Goal: Information Seeking & Learning: Learn about a topic

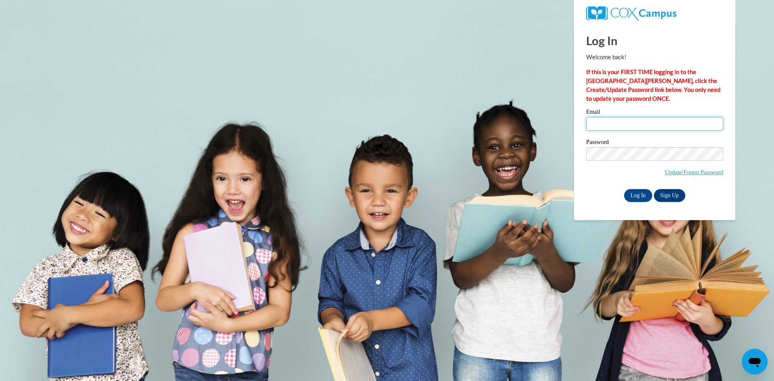
type input "jkittils@prescott.k12.wi.us"
click at [639, 194] on input "Log In" at bounding box center [638, 195] width 28 height 13
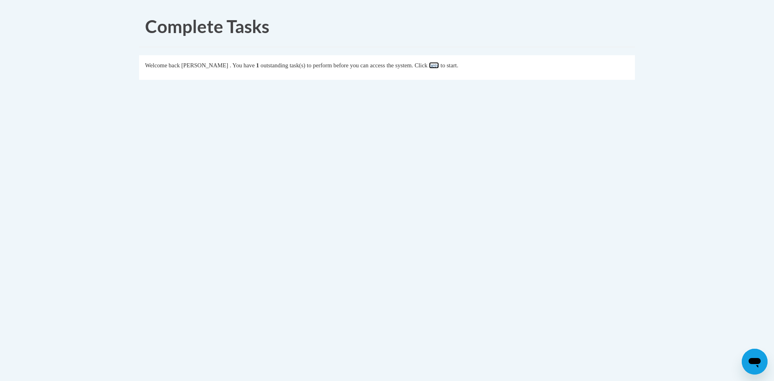
click at [439, 67] on link "here" at bounding box center [434, 65] width 10 height 6
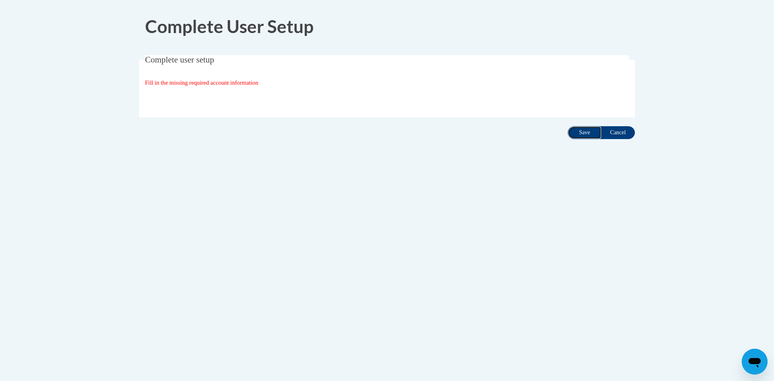
click at [586, 136] on input "Save" at bounding box center [585, 132] width 34 height 13
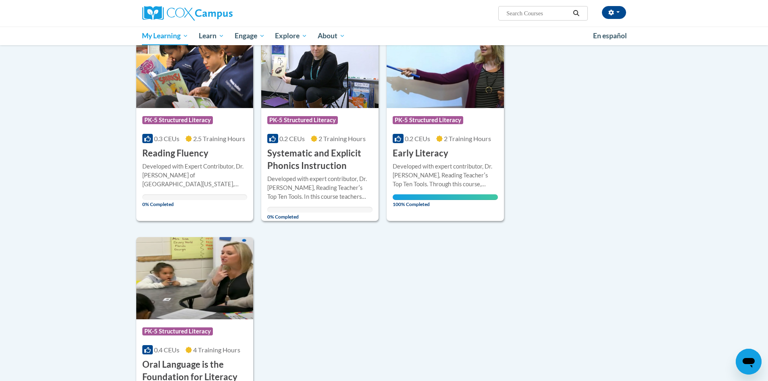
scroll to position [81, 0]
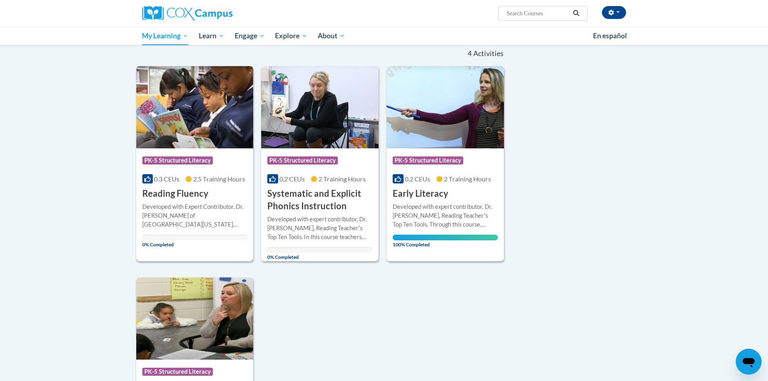
click at [200, 124] on img at bounding box center [194, 107] width 117 height 82
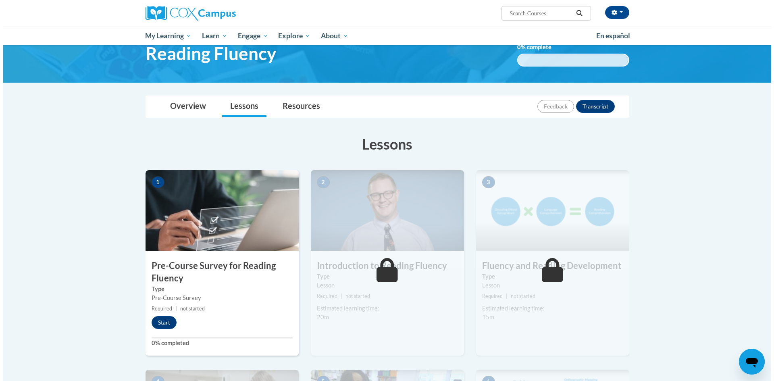
scroll to position [81, 0]
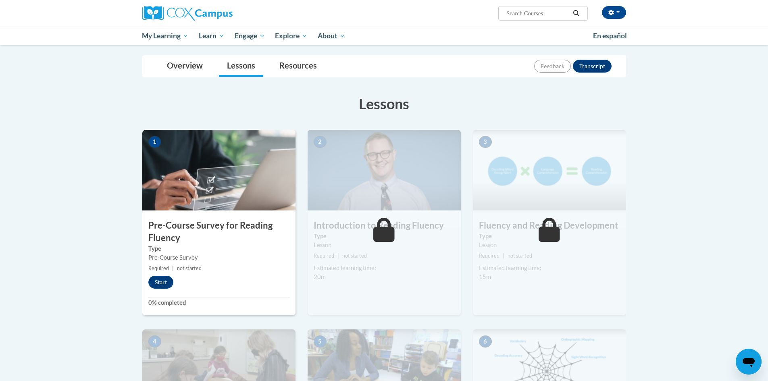
click at [258, 184] on img at bounding box center [218, 170] width 153 height 81
click at [167, 281] on button "Start" at bounding box center [160, 282] width 25 height 13
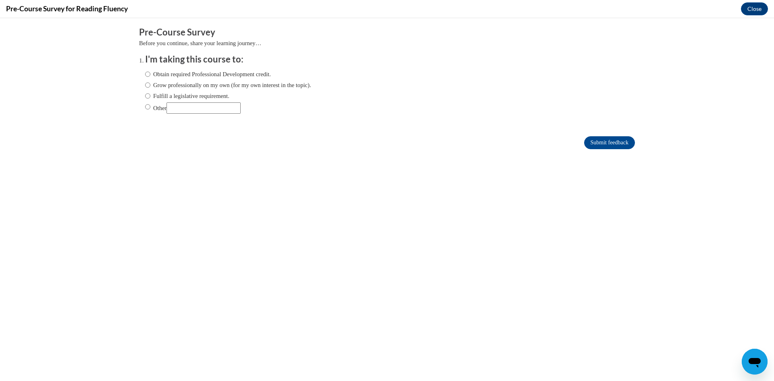
scroll to position [0, 0]
click at [145, 96] on input "Fulfill a legislative requirement." at bounding box center [147, 96] width 5 height 9
radio input "true"
click at [588, 147] on input "Submit feedback" at bounding box center [609, 142] width 51 height 13
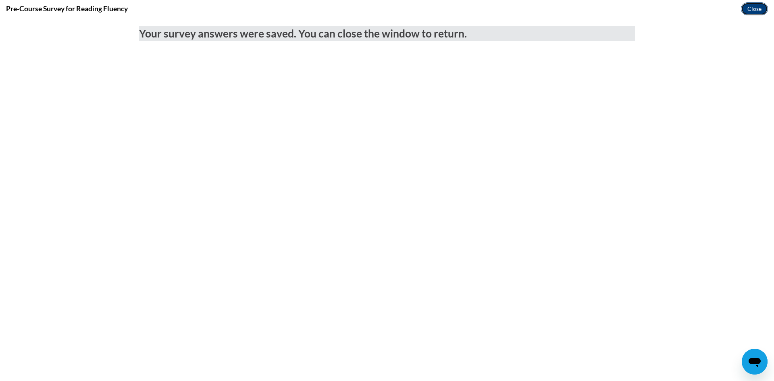
click at [750, 10] on button "Close" at bounding box center [754, 8] width 27 height 13
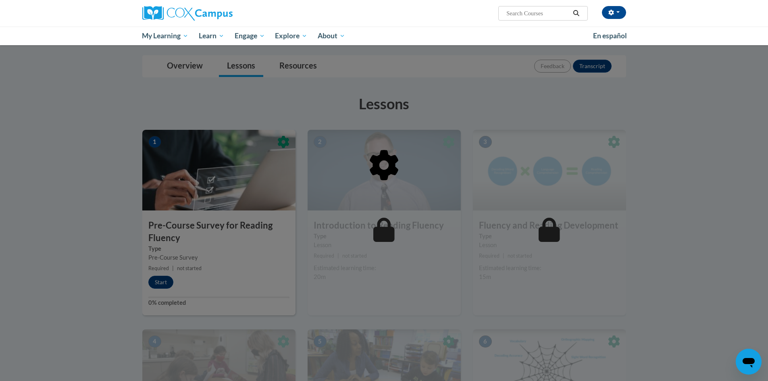
click at [165, 285] on div at bounding box center [384, 190] width 768 height 381
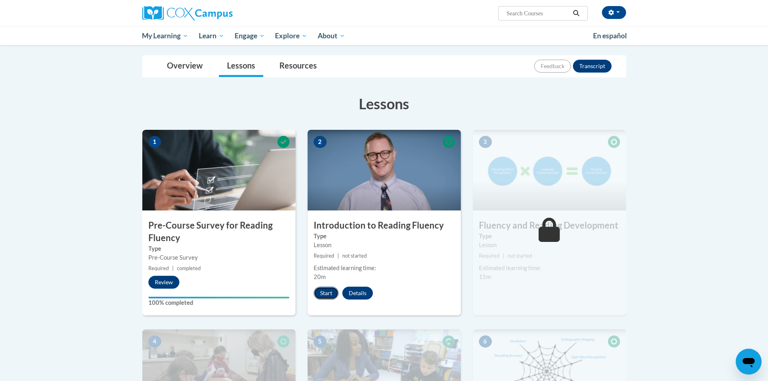
click at [325, 294] on button "Start" at bounding box center [326, 293] width 25 height 13
